Goal: Task Accomplishment & Management: Manage account settings

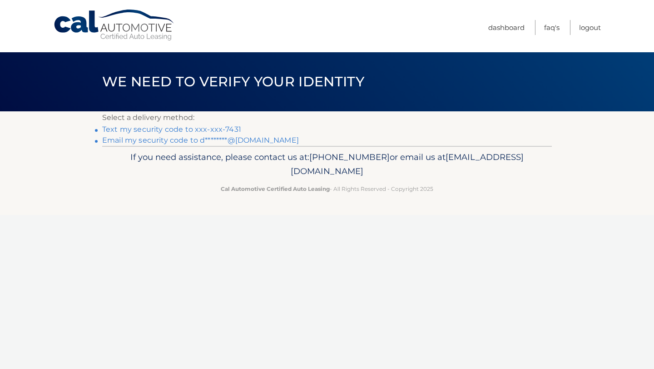
click at [209, 128] on link "Text my security code to xxx-xxx-7431" at bounding box center [171, 129] width 139 height 9
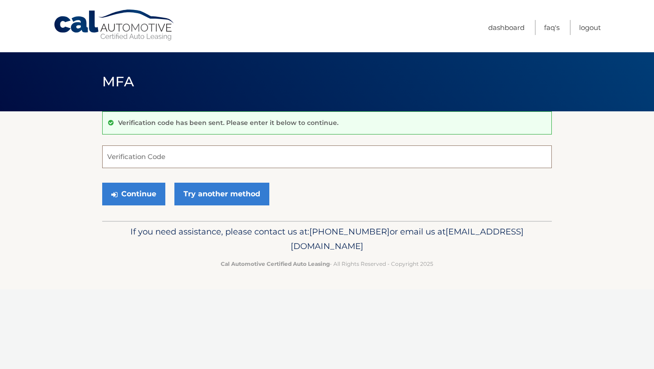
click at [140, 160] on input "Verification Code" at bounding box center [326, 156] width 449 height 23
type input "768635"
click at [134, 196] on button "Continue" at bounding box center [133, 193] width 63 height 23
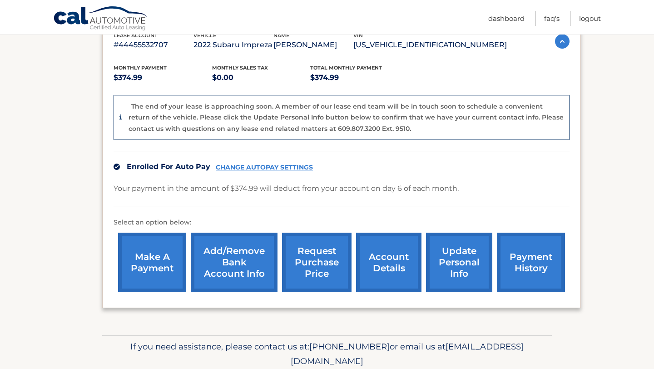
scroll to position [203, 0]
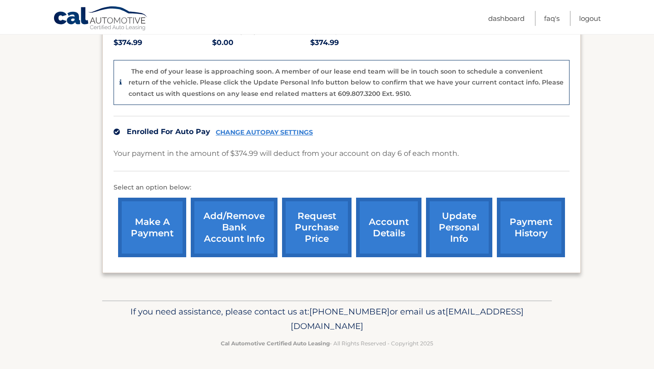
click at [514, 236] on link "payment history" at bounding box center [531, 226] width 68 height 59
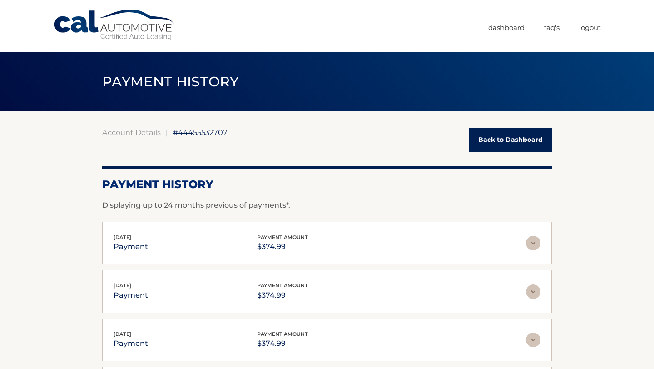
click at [500, 143] on link "Back to Dashboard" at bounding box center [510, 140] width 83 height 24
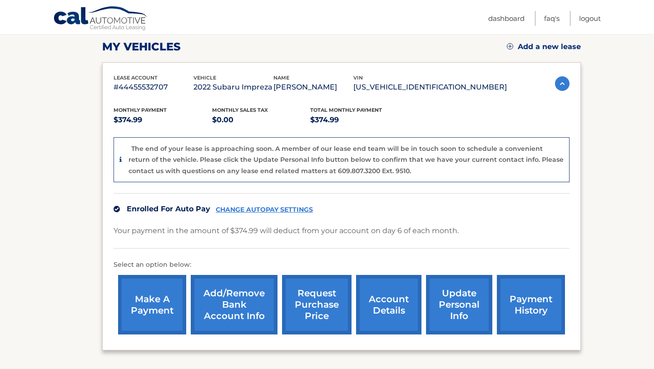
scroll to position [126, 0]
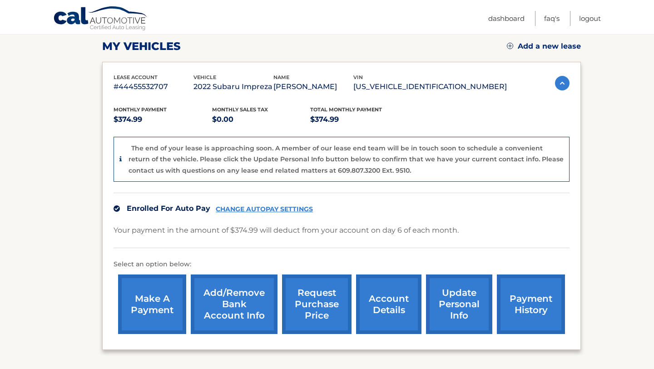
click at [461, 303] on link "update personal info" at bounding box center [459, 303] width 66 height 59
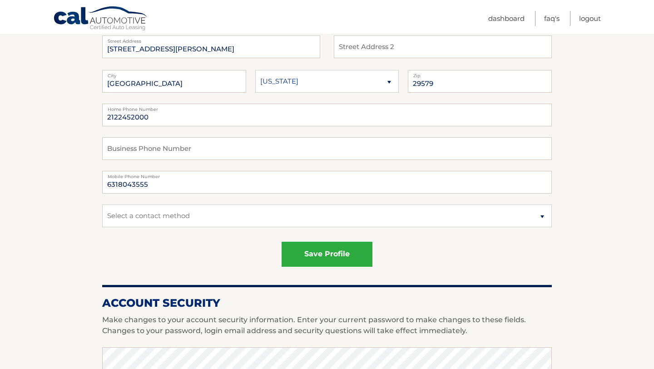
scroll to position [139, 0]
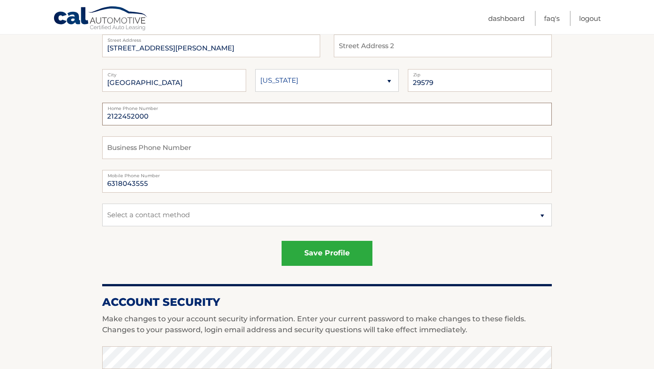
click at [153, 118] on input "2122452000" at bounding box center [326, 114] width 449 height 23
type input "2"
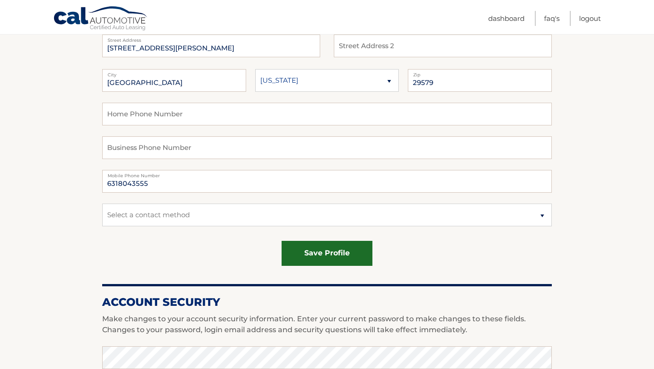
click at [327, 253] on button "save profile" at bounding box center [326, 253] width 91 height 25
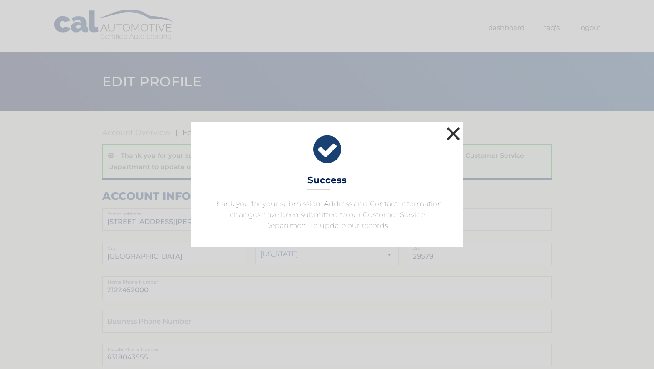
click at [455, 133] on button "×" at bounding box center [453, 133] width 18 height 18
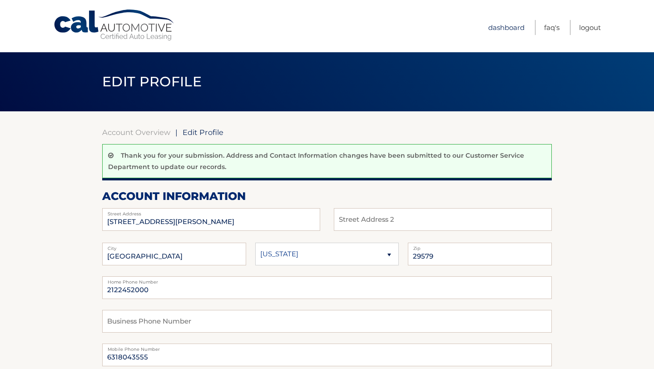
click at [501, 26] on link "Dashboard" at bounding box center [506, 27] width 36 height 15
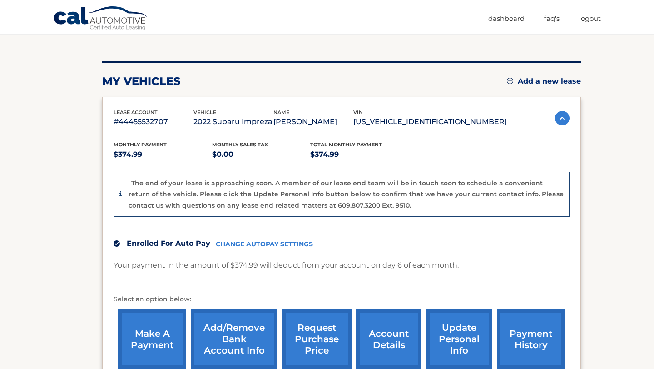
scroll to position [92, 0]
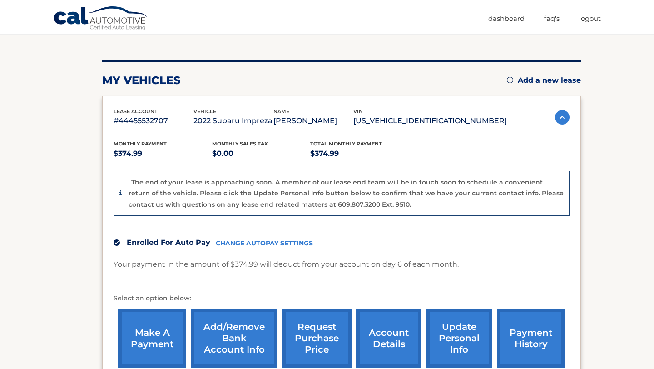
click at [387, 346] on link "account details" at bounding box center [388, 337] width 65 height 59
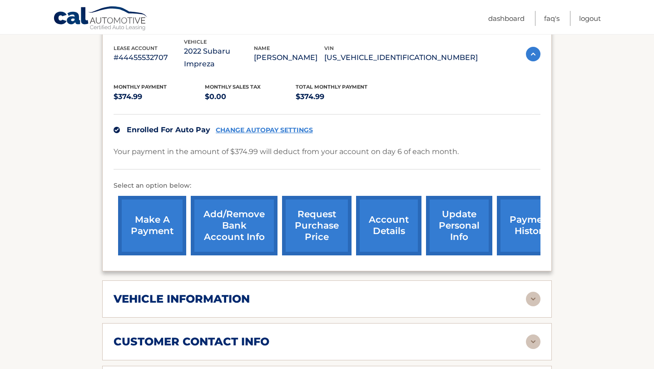
scroll to position [174, 0]
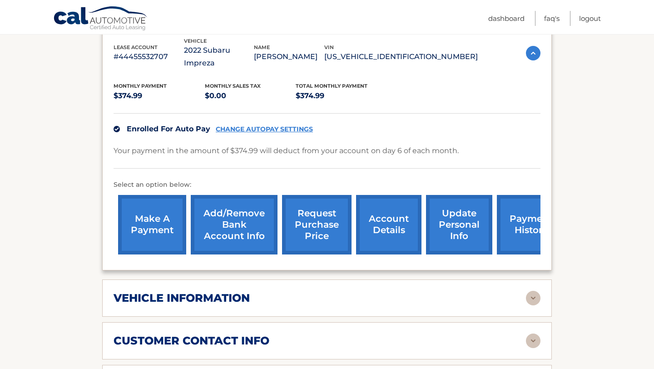
click at [531, 290] on img at bounding box center [533, 297] width 15 height 15
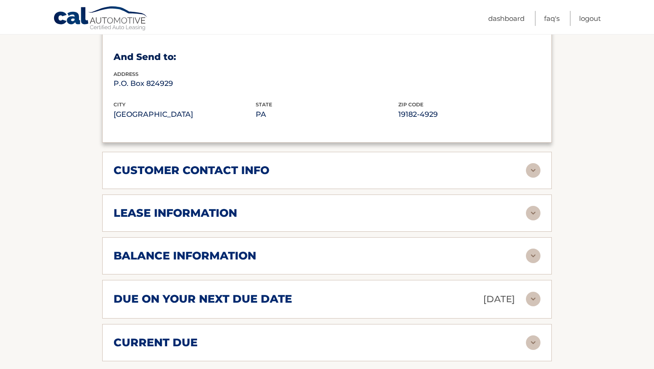
scroll to position [566, 0]
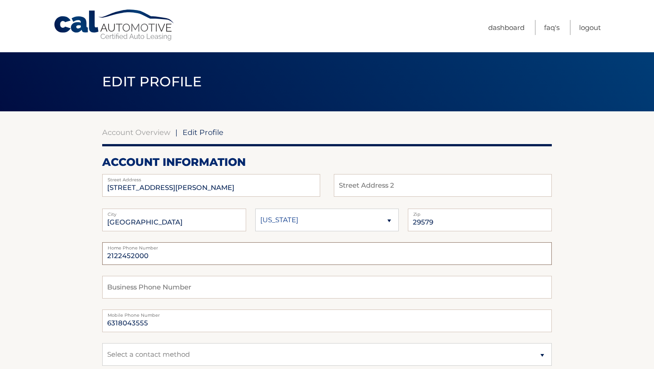
click at [154, 256] on input "2122452000" at bounding box center [326, 253] width 449 height 23
type input "2"
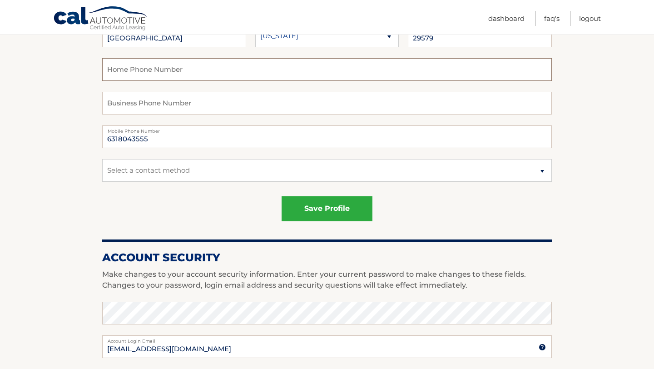
scroll to position [187, 0]
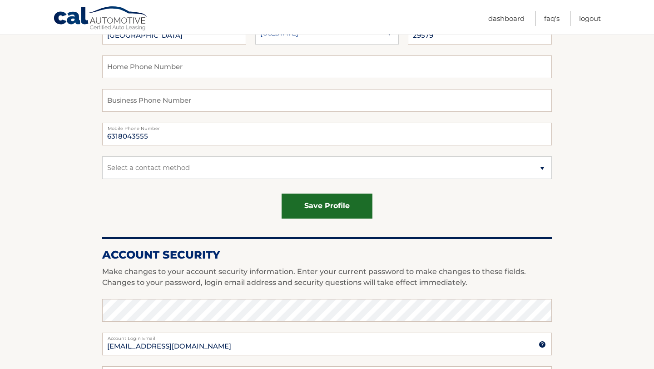
click at [314, 212] on button "save profile" at bounding box center [326, 205] width 91 height 25
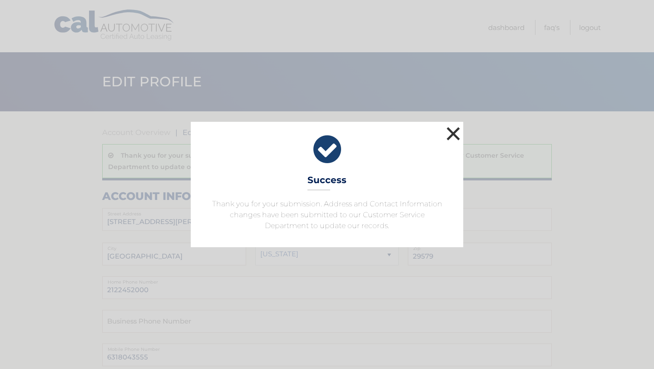
click at [452, 136] on button "×" at bounding box center [453, 133] width 18 height 18
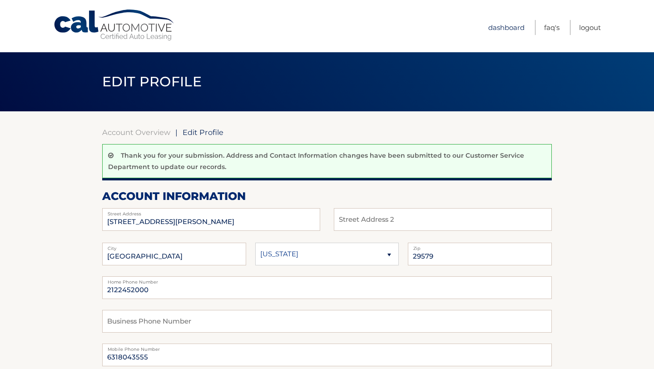
click at [495, 27] on link "Dashboard" at bounding box center [506, 27] width 36 height 15
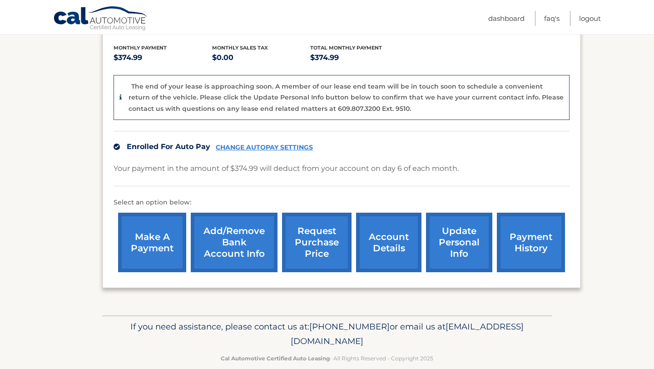
scroll to position [203, 0]
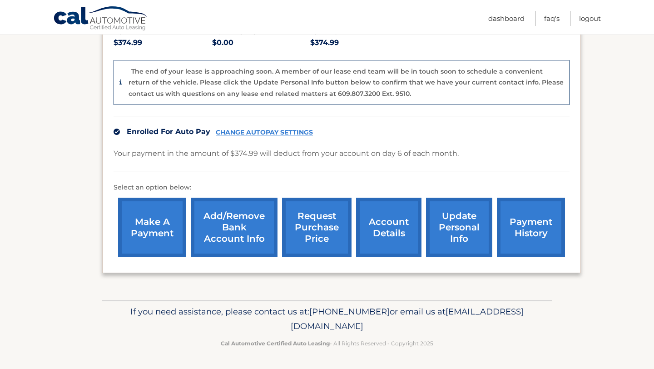
click at [320, 227] on link "request purchase price" at bounding box center [316, 226] width 69 height 59
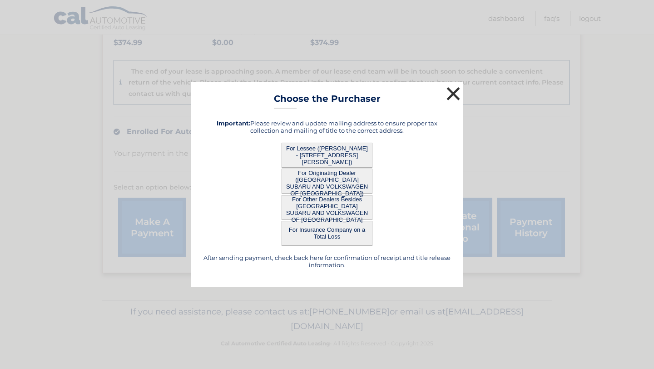
click at [451, 89] on button "×" at bounding box center [453, 93] width 18 height 18
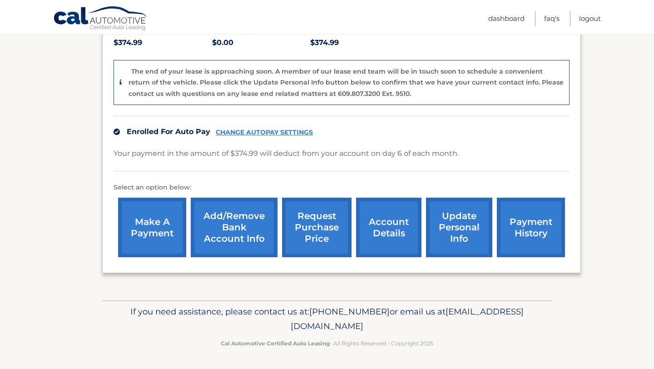
click at [390, 226] on link "account details" at bounding box center [388, 226] width 65 height 59
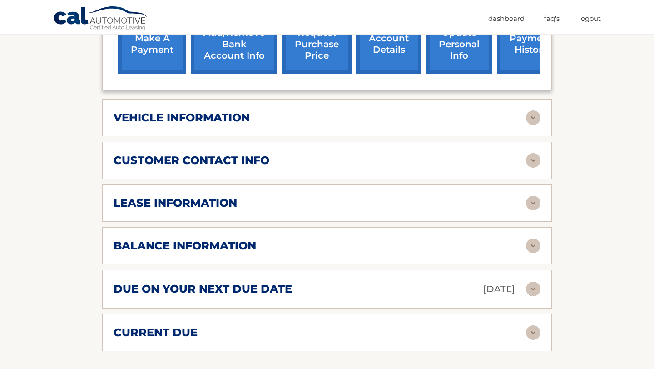
scroll to position [357, 0]
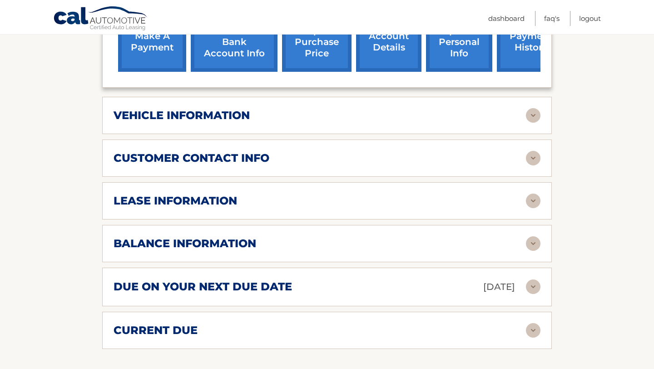
click at [531, 193] on img at bounding box center [533, 200] width 15 height 15
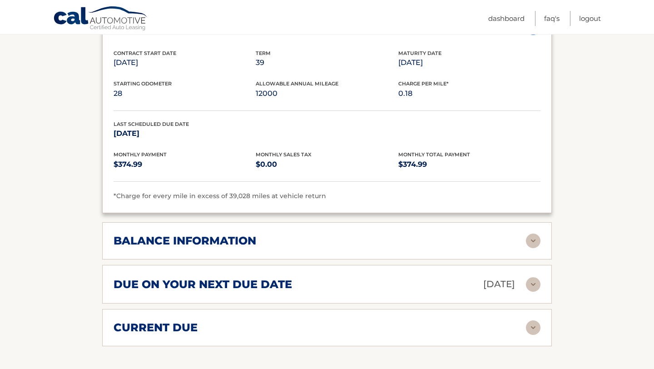
scroll to position [530, 0]
click at [531, 233] on img at bounding box center [533, 240] width 15 height 15
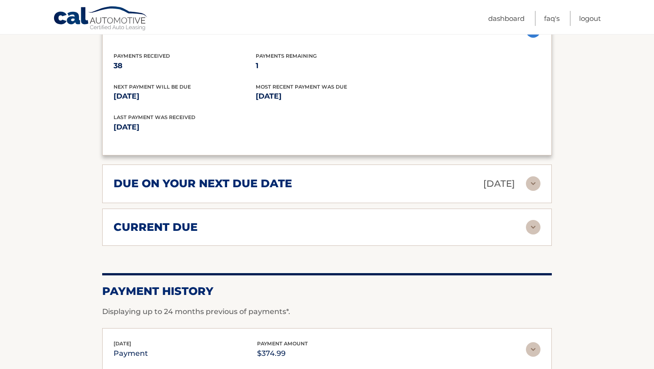
scroll to position [742, 0]
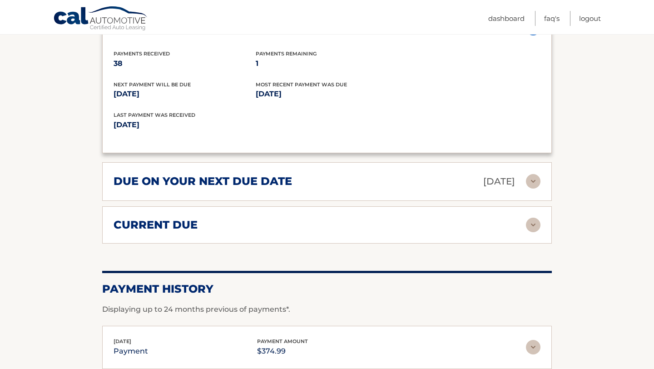
click at [531, 174] on img at bounding box center [533, 181] width 15 height 15
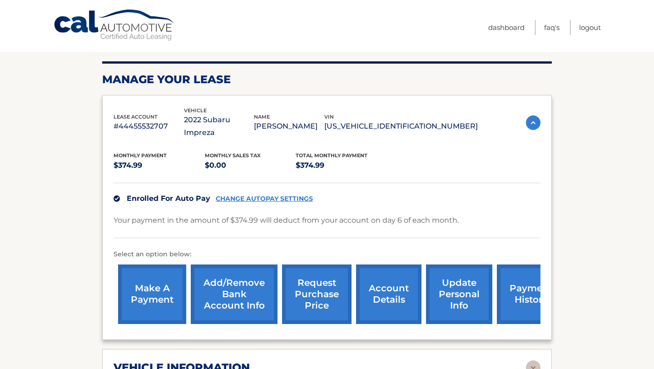
scroll to position [0, 0]
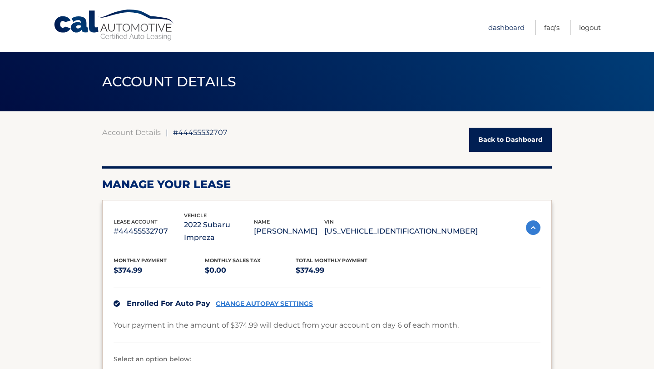
click at [503, 27] on link "Dashboard" at bounding box center [506, 27] width 36 height 15
